Goal: Check status: Check status

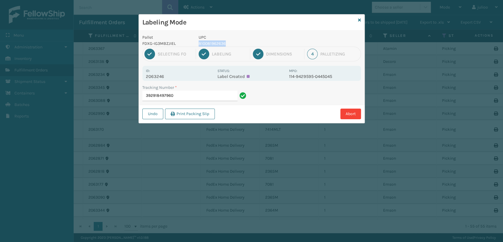
drag, startPoint x: 229, startPoint y: 42, endPoint x: 195, endPoint y: 46, distance: 33.5
click at [195, 46] on div "UPC 810081962636" at bounding box center [242, 40] width 94 height 12
copy p "810081962636"
click at [202, 95] on input "392918497960" at bounding box center [189, 95] width 95 height 11
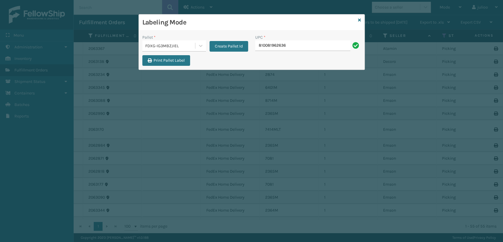
type input "810081962636"
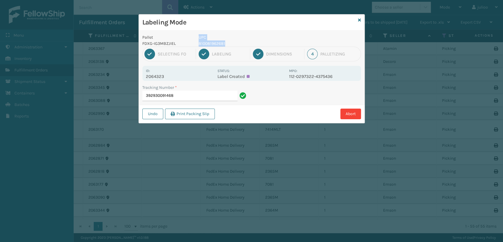
drag, startPoint x: 227, startPoint y: 43, endPoint x: 191, endPoint y: 45, distance: 36.0
click at [191, 45] on div "Pallet FDXG-IG3MBZJIEL UPC 810081962681" at bounding box center [252, 40] width 226 height 12
click at [234, 44] on p "810081962681" at bounding box center [242, 43] width 87 height 6
drag, startPoint x: 231, startPoint y: 42, endPoint x: 199, endPoint y: 45, distance: 32.0
click at [199, 45] on p "810081962681" at bounding box center [242, 43] width 87 height 6
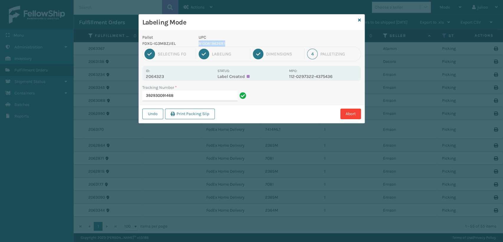
copy p "810081962681"
click at [201, 92] on input "392930091468" at bounding box center [189, 95] width 95 height 11
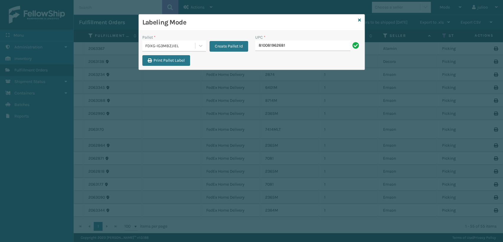
type input "810081962681"
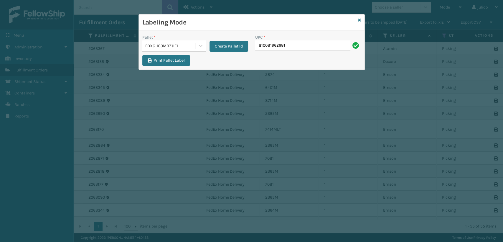
type input "810081962681"
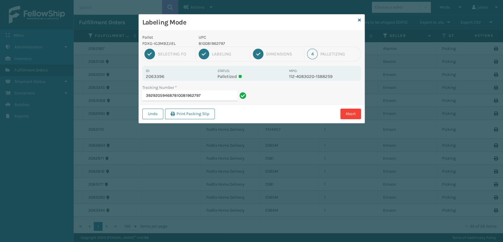
type input "392920594687810081962797"
type input "392929103737810081962797"
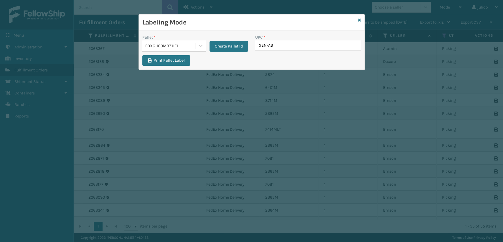
type input "GEN-AB-"
type input "8409851"
type input "8100819"
